Goal: Check status: Check status

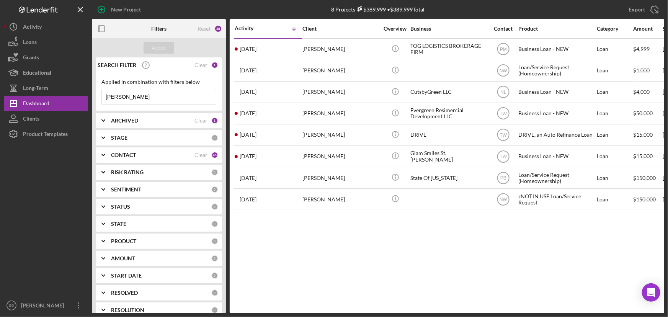
click at [152, 97] on input "[PERSON_NAME]" at bounding box center [159, 96] width 114 height 15
drag, startPoint x: 152, startPoint y: 97, endPoint x: 95, endPoint y: 94, distance: 57.5
click at [95, 94] on div "SEARCH FILTER Clear 1 Applied in combination with filters below [PERSON_NAME] I…" at bounding box center [159, 185] width 134 height 256
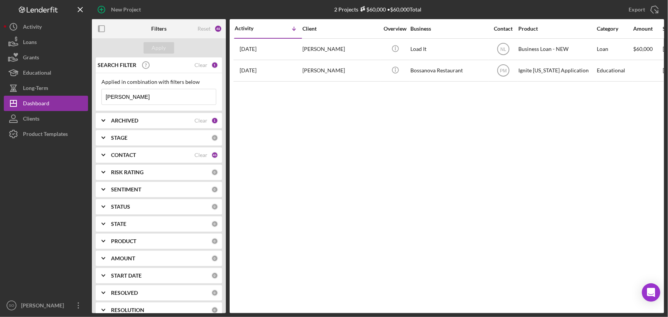
click at [152, 93] on input "[PERSON_NAME]" at bounding box center [159, 96] width 114 height 15
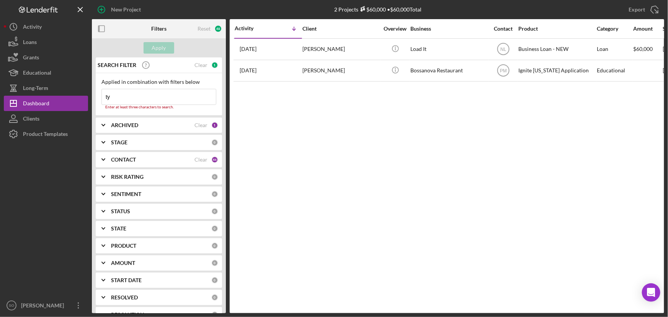
type input "t"
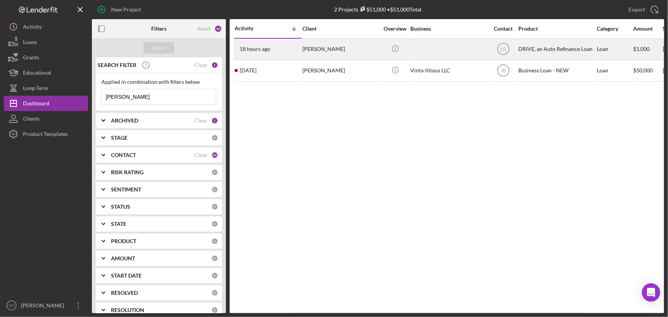
type input "[PERSON_NAME]"
click at [309, 49] on div "[PERSON_NAME]" at bounding box center [340, 49] width 77 height 20
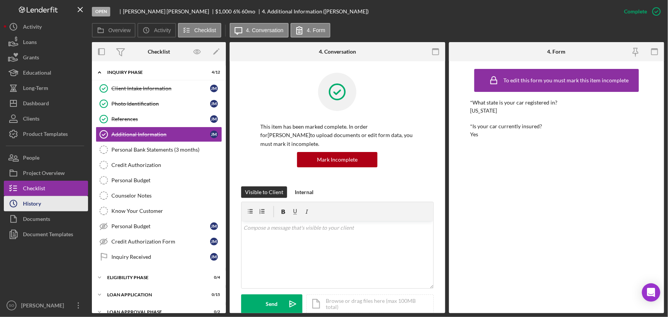
click at [38, 207] on div "History" at bounding box center [32, 204] width 18 height 17
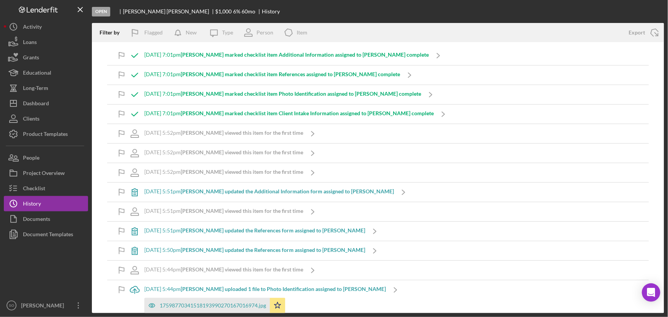
scroll to position [67, 0]
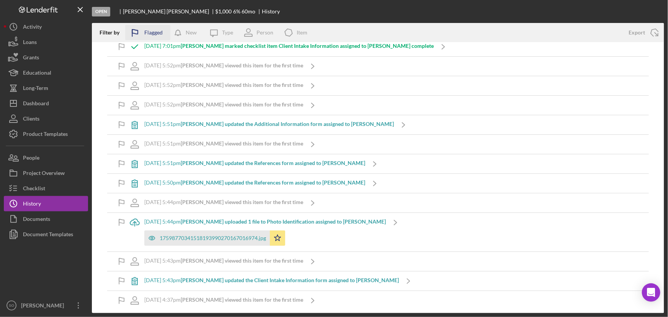
click at [139, 32] on icon "button" at bounding box center [134, 32] width 19 height 19
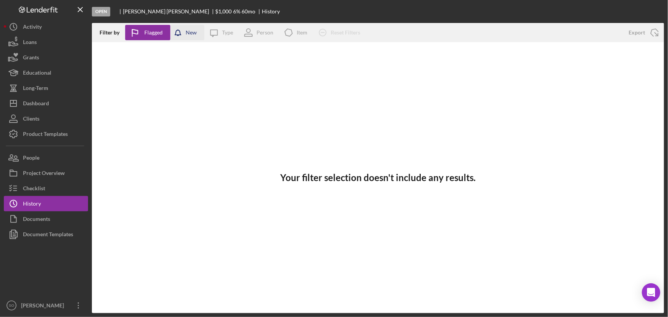
click at [188, 34] on div "New" at bounding box center [191, 32] width 11 height 15
click at [225, 33] on div "Type" at bounding box center [227, 32] width 11 height 6
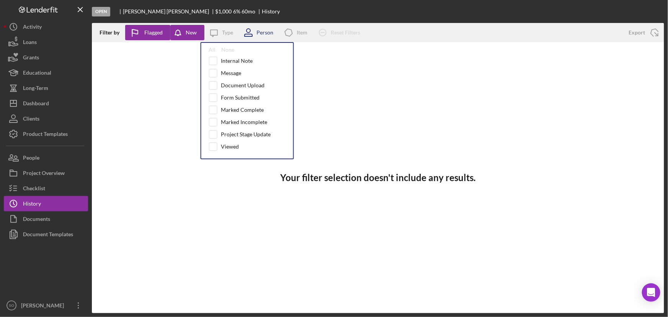
click at [262, 34] on div "Person" at bounding box center [264, 32] width 17 height 6
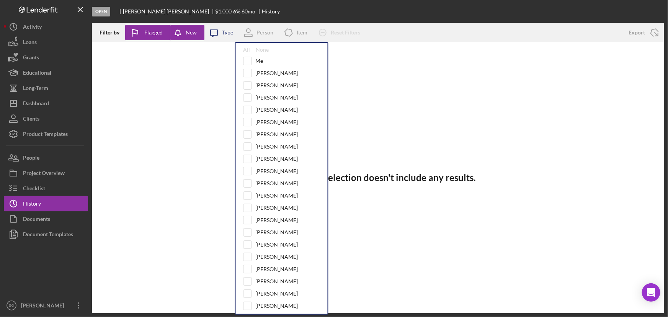
click at [214, 33] on icon "Icon/Message" at bounding box center [213, 32] width 19 height 19
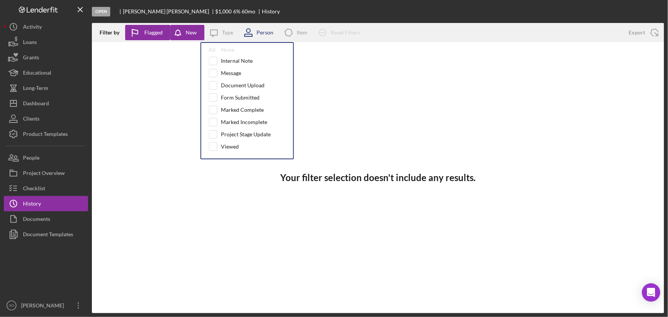
click at [245, 38] on icon at bounding box center [248, 32] width 19 height 19
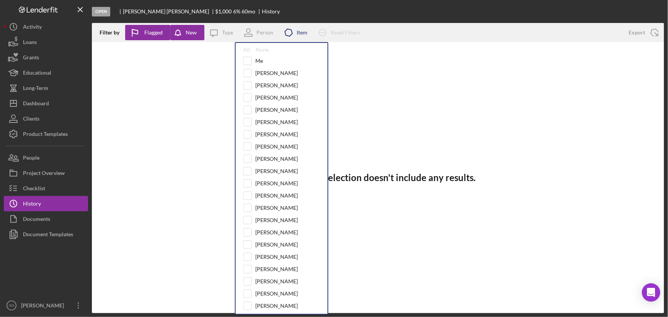
click at [287, 33] on icon "Icon/Product" at bounding box center [288, 32] width 19 height 19
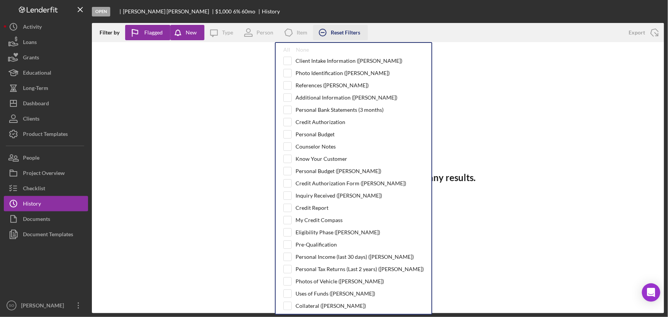
click at [320, 32] on icon "Icon/Clear All" at bounding box center [322, 32] width 19 height 19
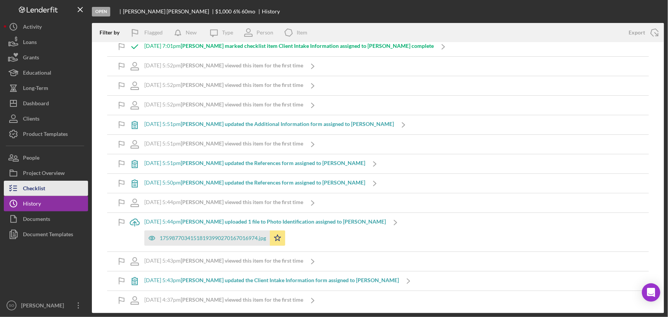
click at [39, 188] on div "Checklist" at bounding box center [34, 189] width 22 height 17
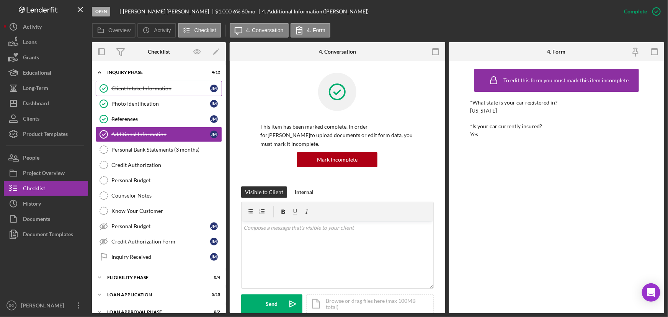
click at [168, 90] on div "Client Intake Information" at bounding box center [160, 88] width 99 height 6
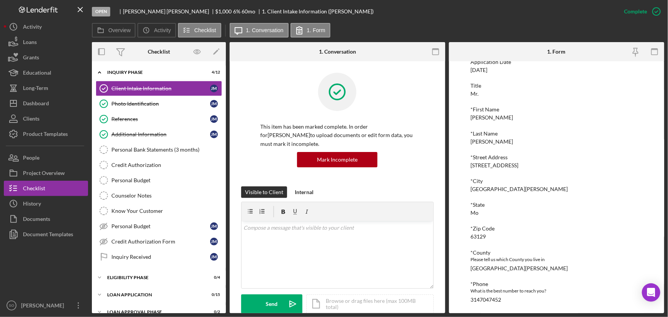
scroll to position [104, 0]
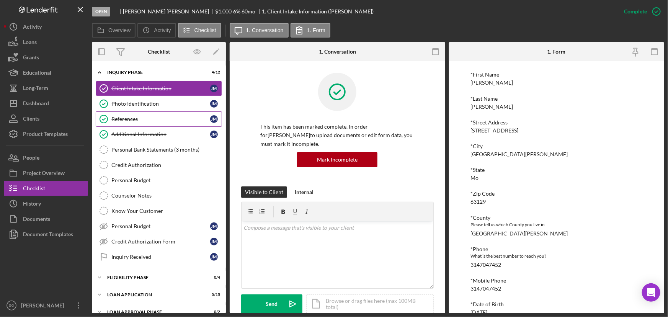
click at [120, 121] on div "References" at bounding box center [160, 119] width 99 height 6
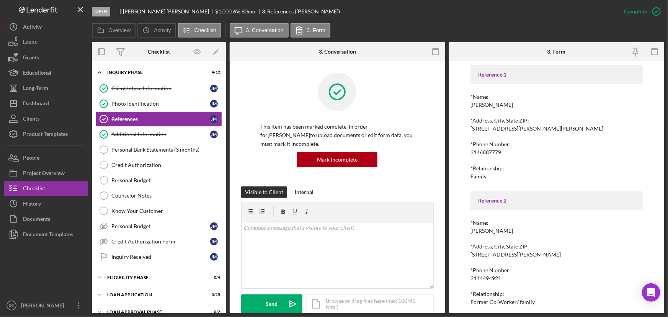
scroll to position [38, 0]
